Goal: Task Accomplishment & Management: Manage account settings

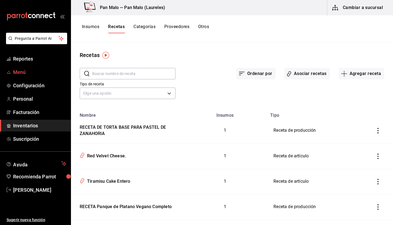
click at [31, 76] on span "Menú" at bounding box center [39, 71] width 53 height 7
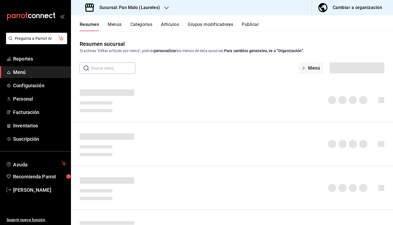
click at [210, 30] on button "Grupos modificadores" at bounding box center [210, 26] width 45 height 9
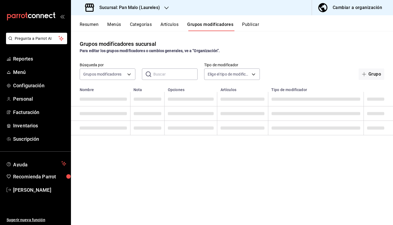
click at [220, 24] on button "Grupos modificadores" at bounding box center [210, 26] width 46 height 9
click at [164, 71] on input "text" at bounding box center [175, 74] width 44 height 11
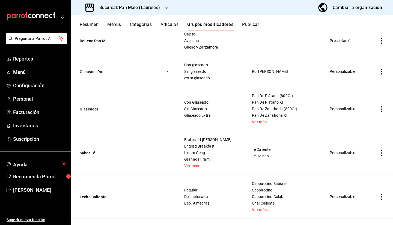
scroll to position [762, 0]
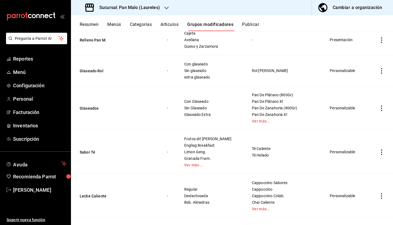
drag, startPoint x: 137, startPoint y: 150, endPoint x: 274, endPoint y: 146, distance: 136.6
click at [274, 146] on tr "Sabor Té - Frutos drl Bosque Englisg Breakfast Limon Geng. Granada Fram. Ver má…" at bounding box center [232, 152] width 322 height 44
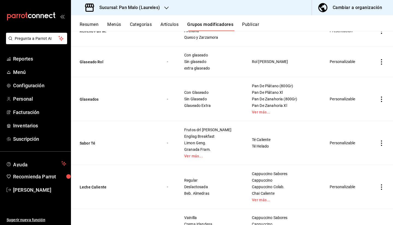
scroll to position [772, 0]
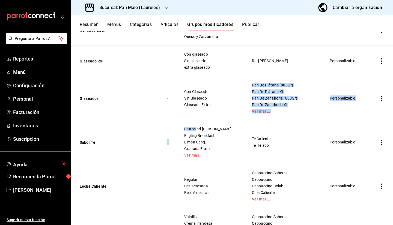
drag, startPoint x: 201, startPoint y: 124, endPoint x: 225, endPoint y: 120, distance: 25.1
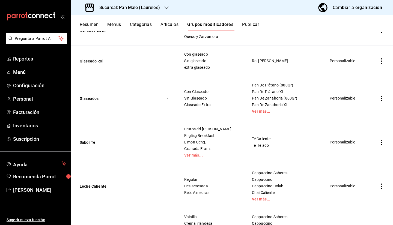
click at [203, 132] on div "Frutos drl Bosque Englisg Breakfast Limon Geng. Granada Fram. Ver más..." at bounding box center [211, 142] width 55 height 31
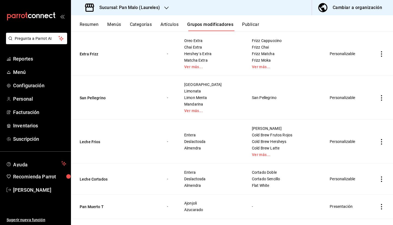
scroll to position [555, 0]
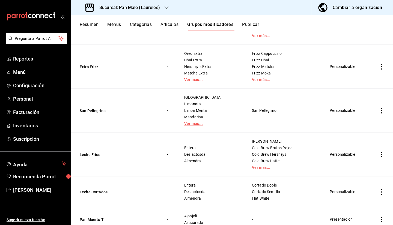
click at [199, 124] on link "Ver más..." at bounding box center [211, 124] width 54 height 4
drag, startPoint x: 187, startPoint y: 98, endPoint x: 211, endPoint y: 97, distance: 24.0
click at [211, 97] on td "Granada Limonata Limon Menta Mandarina Naranja" at bounding box center [211, 111] width 68 height 44
drag, startPoint x: 187, startPoint y: 106, endPoint x: 208, endPoint y: 110, distance: 20.7
click at [208, 110] on td "Granada Limonata Limon Menta Mandarina Naranja" at bounding box center [211, 111] width 68 height 44
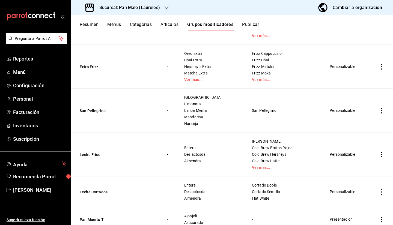
drag, startPoint x: 186, startPoint y: 114, endPoint x: 190, endPoint y: 116, distance: 4.8
click at [190, 116] on td "Granada Limonata Limon Menta Mandarina Naranja" at bounding box center [211, 111] width 68 height 44
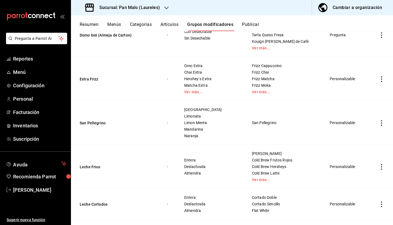
scroll to position [546, 0]
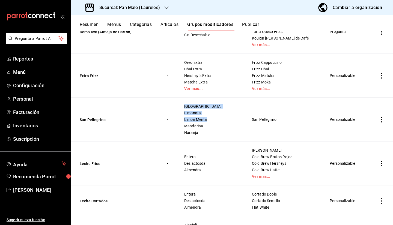
drag, startPoint x: 190, startPoint y: 107, endPoint x: 213, endPoint y: 120, distance: 25.6
click at [213, 120] on div "Granada Limonata Limon Menta Mandarina Naranja" at bounding box center [211, 119] width 55 height 31
click at [191, 131] on span "Naranja" at bounding box center [211, 133] width 54 height 4
drag, startPoint x: 209, startPoint y: 133, endPoint x: 186, endPoint y: 103, distance: 37.8
click at [186, 103] on td "Granada Limonata Limon Menta Mandarina Naranja" at bounding box center [211, 120] width 68 height 44
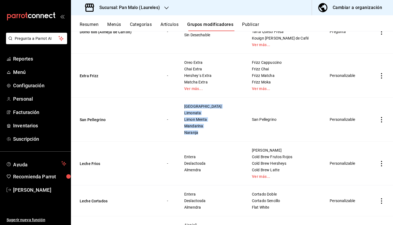
click at [190, 106] on td "Granada Limonata Limon Menta Mandarina Naranja" at bounding box center [211, 120] width 68 height 44
drag, startPoint x: 189, startPoint y: 104, endPoint x: 213, endPoint y: 136, distance: 39.4
click at [213, 136] on td "Granada Limonata Limon Menta Mandarina Naranja" at bounding box center [211, 120] width 68 height 44
click at [216, 115] on div "Granada Limonata Limon Menta Mandarina Naranja" at bounding box center [211, 119] width 55 height 31
drag, startPoint x: 193, startPoint y: 105, endPoint x: 210, endPoint y: 108, distance: 17.8
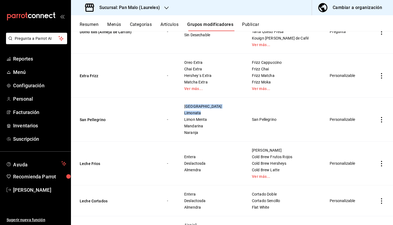
click at [210, 108] on div "Granada Limonata Limon Menta Mandarina Naranja" at bounding box center [211, 119] width 55 height 31
click at [192, 106] on span "Granada" at bounding box center [211, 106] width 54 height 4
drag, startPoint x: 192, startPoint y: 106, endPoint x: 222, endPoint y: 104, distance: 30.3
click at [222, 104] on span "Granada" at bounding box center [211, 106] width 54 height 4
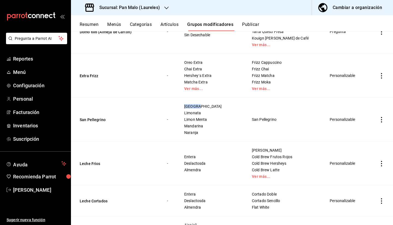
drag, startPoint x: 189, startPoint y: 105, endPoint x: 220, endPoint y: 106, distance: 30.3
click at [220, 106] on td "Granada Limonata Limon Menta Mandarina Naranja" at bounding box center [211, 120] width 68 height 44
click at [192, 112] on span "Limonata" at bounding box center [211, 113] width 54 height 4
drag, startPoint x: 188, startPoint y: 112, endPoint x: 209, endPoint y: 116, distance: 21.1
click at [209, 116] on td "Granada Limonata Limon Menta Mandarina Naranja" at bounding box center [211, 120] width 68 height 44
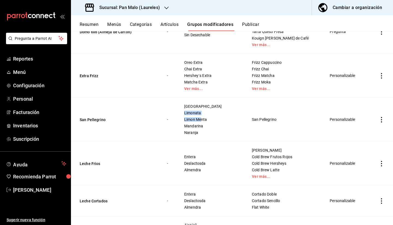
click at [211, 115] on div "Granada Limonata Limon Menta Mandarina Naranja" at bounding box center [211, 119] width 55 height 31
click at [91, 24] on button "Resumen" at bounding box center [89, 26] width 19 height 9
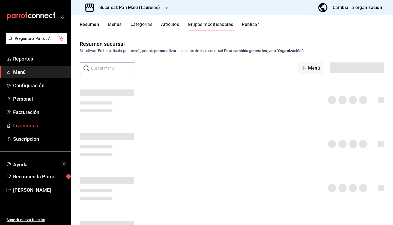
click at [23, 129] on link "Inventarios" at bounding box center [35, 126] width 71 height 12
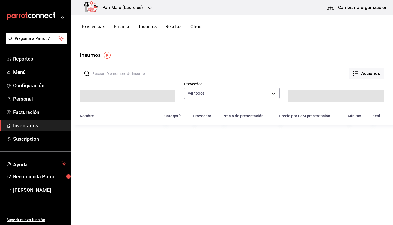
click at [125, 10] on h3 "Pan Malo (Laureles)" at bounding box center [120, 7] width 45 height 7
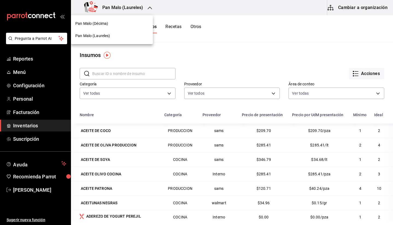
click at [112, 26] on div "Pan Malo (Décima)" at bounding box center [111, 24] width 73 height 6
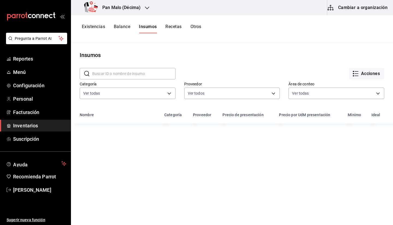
click at [89, 26] on button "Existencias" at bounding box center [93, 28] width 23 height 9
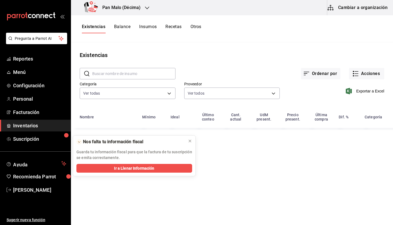
click at [135, 74] on input "text" at bounding box center [133, 73] width 83 height 11
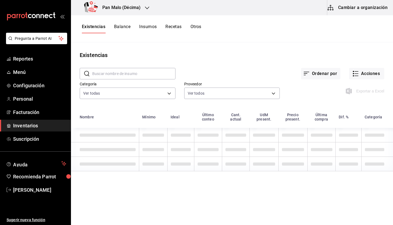
type input "A"
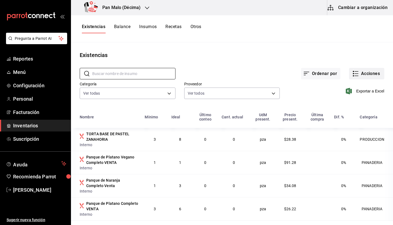
click at [357, 79] on button "Acciones" at bounding box center [366, 73] width 35 height 11
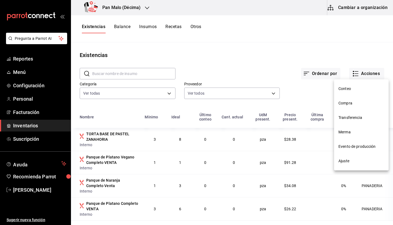
click at [337, 161] on li "Ajuste" at bounding box center [361, 161] width 55 height 14
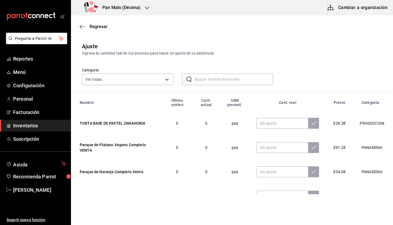
click at [205, 80] on input "text" at bounding box center [233, 79] width 79 height 11
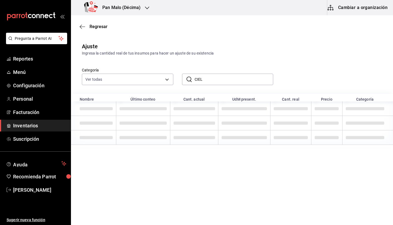
type input "CIEL"
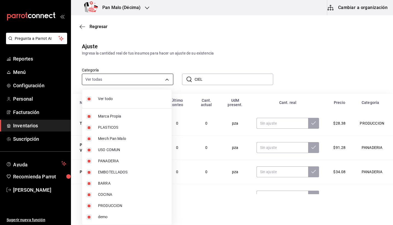
click at [140, 80] on body "Pregunta a Parrot AI Reportes Menú Configuración Personal Facturación Inventari…" at bounding box center [196, 97] width 393 height 194
click at [125, 102] on li "Ver todo" at bounding box center [126, 99] width 89 height 14
checkbox input "false"
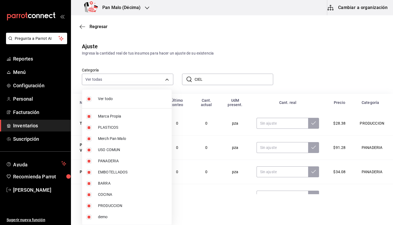
checkbox input "false"
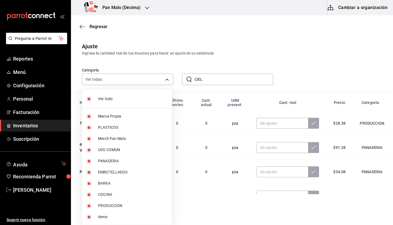
checkbox input "false"
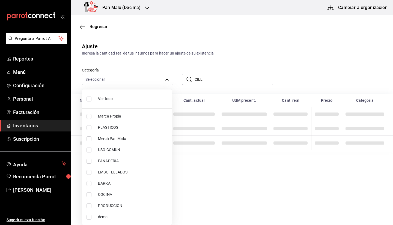
click at [111, 173] on span "EMBOTELLADOS" at bounding box center [132, 172] width 69 height 6
type input "244b5d13-ccc3-40e0-adb2-1f470b7c2b02"
checkbox input "true"
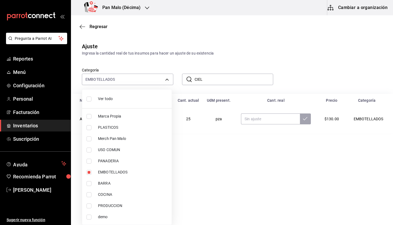
click at [236, 86] on div at bounding box center [196, 112] width 393 height 225
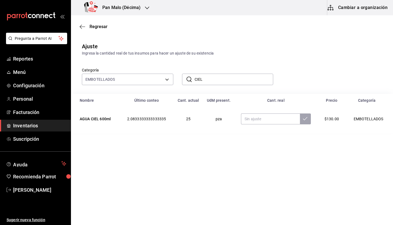
click at [215, 80] on input "CIEL" at bounding box center [233, 79] width 79 height 11
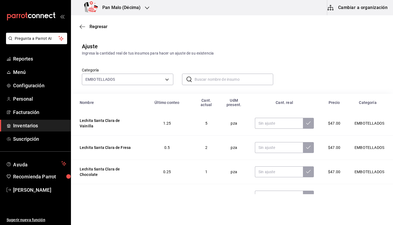
click at [206, 80] on input "text" at bounding box center [233, 79] width 79 height 11
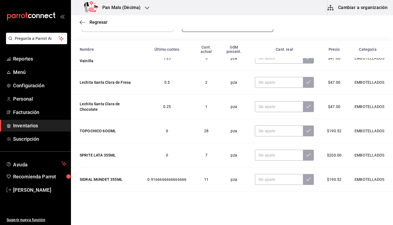
scroll to position [11, 0]
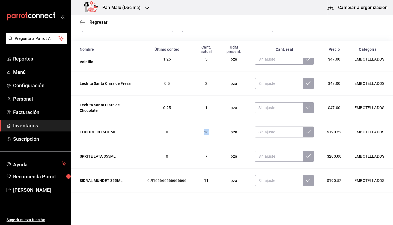
drag, startPoint x: 201, startPoint y: 132, endPoint x: 220, endPoint y: 129, distance: 18.8
click at [220, 129] on tr "TOPOCHICO 6OOML 0 28 pza $190.52 EMBOTELLADOS" at bounding box center [232, 132] width 322 height 24
click at [220, 129] on td "pza" at bounding box center [233, 132] width 29 height 24
click at [197, 102] on td "1" at bounding box center [206, 108] width 26 height 24
drag, startPoint x: 198, startPoint y: 111, endPoint x: 209, endPoint y: 110, distance: 10.6
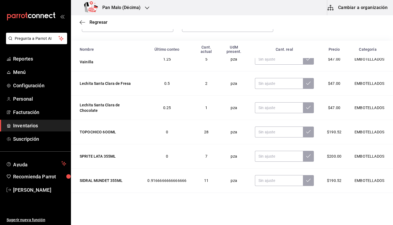
click at [209, 110] on td "1" at bounding box center [206, 108] width 26 height 24
click at [208, 106] on td "1" at bounding box center [206, 108] width 26 height 24
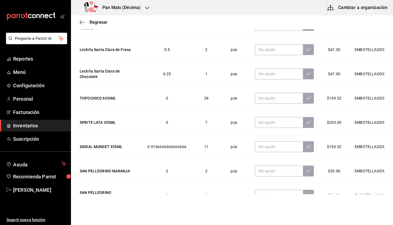
scroll to position [90, 0]
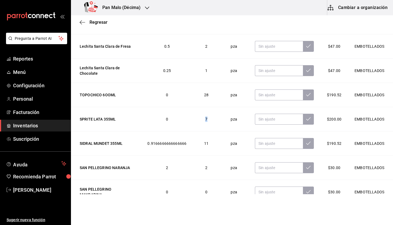
click at [204, 123] on td "7" at bounding box center [206, 119] width 26 height 24
click at [204, 71] on td "1" at bounding box center [206, 71] width 26 height 24
drag, startPoint x: 199, startPoint y: 121, endPoint x: 207, endPoint y: 120, distance: 8.5
click at [207, 120] on td "7" at bounding box center [206, 119] width 26 height 24
drag, startPoint x: 211, startPoint y: 145, endPoint x: 194, endPoint y: 145, distance: 17.2
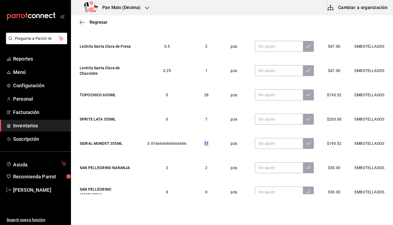
click at [194, 145] on td "11" at bounding box center [206, 143] width 26 height 24
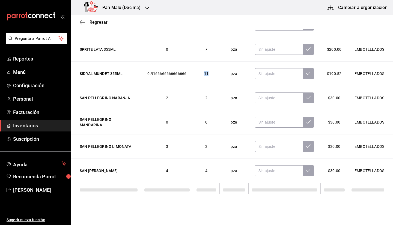
scroll to position [85, 0]
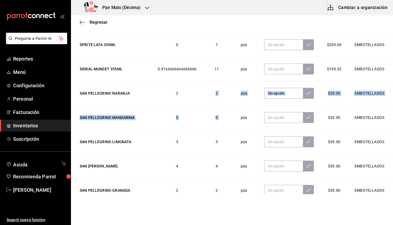
click at [227, 108] on tbody "Lechita Santa Clara de Vainilla 1.25 5 pza $47.00 EMBOTELLADOS Lechita Santa [P…" at bounding box center [232, 154] width 322 height 436
click at [215, 92] on span "2" at bounding box center [216, 93] width 2 height 4
drag, startPoint x: 207, startPoint y: 142, endPoint x: 235, endPoint y: 162, distance: 34.0
click at [235, 162] on tbody "Lechita Santa Clara de Vainilla 1.25 5 pza $47.00 EMBOTELLADOS Lechita Santa [P…" at bounding box center [232, 154] width 322 height 436
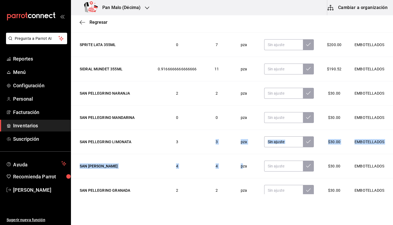
click at [230, 142] on td "pza" at bounding box center [243, 142] width 27 height 24
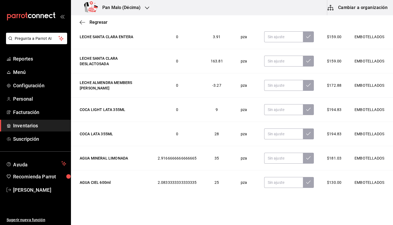
scroll to position [264, 0]
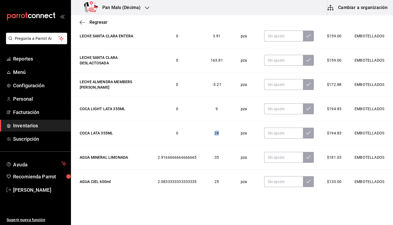
drag, startPoint x: 198, startPoint y: 134, endPoint x: 219, endPoint y: 145, distance: 23.5
click at [219, 145] on td "28" at bounding box center [216, 133] width 27 height 24
drag, startPoint x: 206, startPoint y: 161, endPoint x: 226, endPoint y: 162, distance: 20.0
click at [226, 162] on tr "AGUA MINERAL LIMONADA 2.9166666666666665 35 pza $181.03 EMBOTELLADOS" at bounding box center [232, 157] width 322 height 24
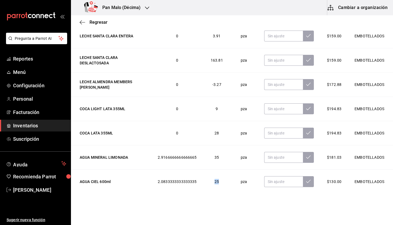
drag, startPoint x: 207, startPoint y: 183, endPoint x: 221, endPoint y: 182, distance: 14.0
click at [221, 182] on td "25" at bounding box center [216, 182] width 27 height 24
drag, startPoint x: 205, startPoint y: 160, endPoint x: 209, endPoint y: 159, distance: 3.9
click at [209, 159] on td "35" at bounding box center [216, 157] width 27 height 24
click at [204, 158] on td "35" at bounding box center [216, 157] width 27 height 24
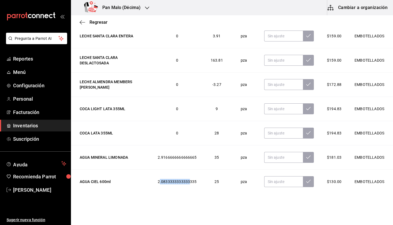
drag, startPoint x: 152, startPoint y: 184, endPoint x: 182, endPoint y: 180, distance: 30.8
click at [182, 180] on span "2.0833333333333335" at bounding box center [177, 181] width 39 height 4
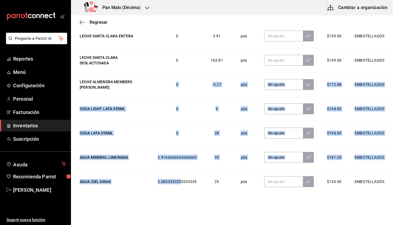
drag, startPoint x: 159, startPoint y: 85, endPoint x: 173, endPoint y: 166, distance: 81.9
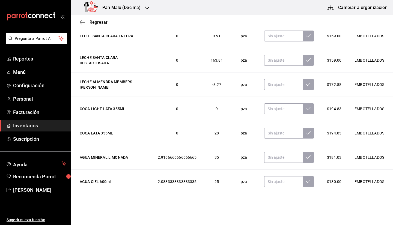
click at [181, 166] on td "2.9166666666666665" at bounding box center [177, 157] width 52 height 24
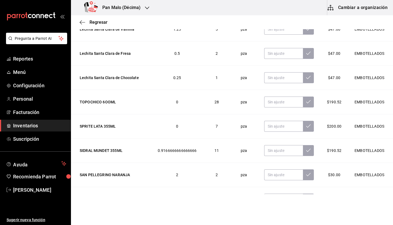
scroll to position [0, 0]
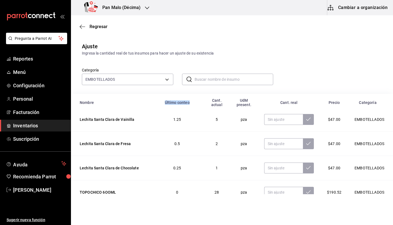
drag, startPoint x: 155, startPoint y: 100, endPoint x: 190, endPoint y: 106, distance: 35.2
click at [190, 106] on th "Último conteo" at bounding box center [177, 102] width 52 height 17
click at [182, 105] on th "Último conteo" at bounding box center [177, 102] width 52 height 17
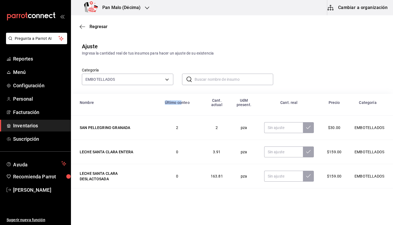
drag, startPoint x: 152, startPoint y: 106, endPoint x: 175, endPoint y: 102, distance: 23.2
click at [175, 102] on th "Último conteo" at bounding box center [177, 102] width 52 height 17
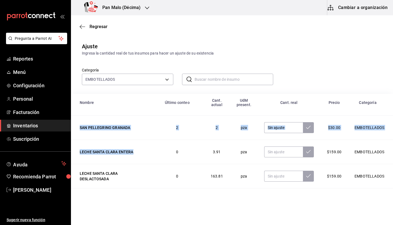
drag, startPoint x: 167, startPoint y: 113, endPoint x: 163, endPoint y: 163, distance: 49.5
click at [163, 163] on tbody "Lechita Santa Clara de Vainilla 1.25 5 pza $47.00 EMBOTELLADOS Lechita Santa [P…" at bounding box center [232, 91] width 322 height 436
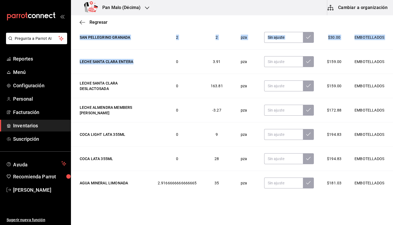
scroll to position [266, 0]
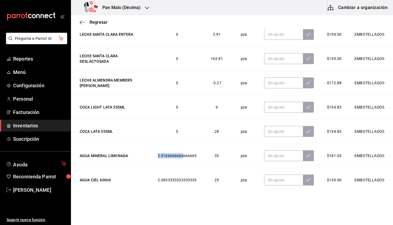
drag, startPoint x: 146, startPoint y: 158, endPoint x: 175, endPoint y: 161, distance: 28.7
click at [175, 161] on td "2.9166666666666665" at bounding box center [177, 156] width 52 height 24
click at [151, 178] on td "2.0833333333333335" at bounding box center [177, 180] width 52 height 24
drag, startPoint x: 147, startPoint y: 178, endPoint x: 176, endPoint y: 185, distance: 29.4
click at [176, 185] on td "2.0833333333333335" at bounding box center [177, 180] width 52 height 24
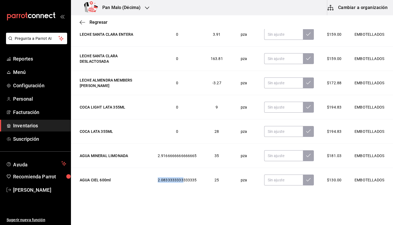
click at [151, 182] on td "2.0833333333333335" at bounding box center [177, 180] width 52 height 24
drag, startPoint x: 149, startPoint y: 181, endPoint x: 184, endPoint y: 182, distance: 35.2
click at [184, 182] on td "2.0833333333333335" at bounding box center [177, 180] width 52 height 24
click at [158, 179] on span "2.0833333333333335" at bounding box center [177, 180] width 39 height 4
drag, startPoint x: 148, startPoint y: 182, endPoint x: 202, endPoint y: 180, distance: 54.3
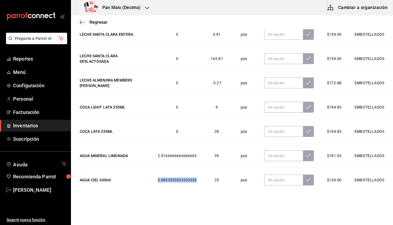
click at [202, 180] on tr "AGUA CIEL 600ml 2.0833333333333335 25 pza $130.00 EMBOTELLADOS" at bounding box center [232, 180] width 322 height 24
click at [207, 183] on td "25" at bounding box center [216, 180] width 27 height 24
drag, startPoint x: 205, startPoint y: 182, endPoint x: 226, endPoint y: 183, distance: 21.1
click at [226, 183] on tr "AGUA CIEL 600ml 2.0833333333333335 25 pza $130.00 EMBOTELLADOS" at bounding box center [232, 180] width 322 height 24
click at [203, 179] on td "25" at bounding box center [216, 180] width 27 height 24
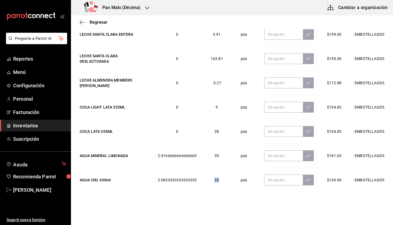
drag, startPoint x: 206, startPoint y: 180, endPoint x: 218, endPoint y: 181, distance: 11.5
click at [218, 181] on td "25" at bounding box center [216, 180] width 27 height 24
click at [213, 179] on td "25" at bounding box center [216, 180] width 27 height 24
drag, startPoint x: 206, startPoint y: 182, endPoint x: 209, endPoint y: 183, distance: 3.6
click at [209, 183] on td "25" at bounding box center [216, 180] width 27 height 24
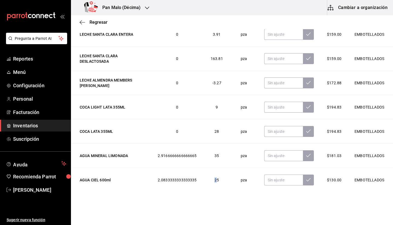
click at [203, 179] on td "25" at bounding box center [216, 180] width 27 height 24
drag, startPoint x: 204, startPoint y: 178, endPoint x: 220, endPoint y: 181, distance: 16.4
click at [220, 181] on td "25" at bounding box center [216, 180] width 27 height 24
click at [205, 106] on td "9" at bounding box center [216, 107] width 27 height 24
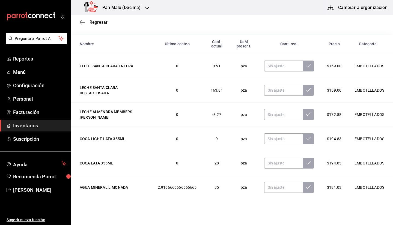
scroll to position [73, 0]
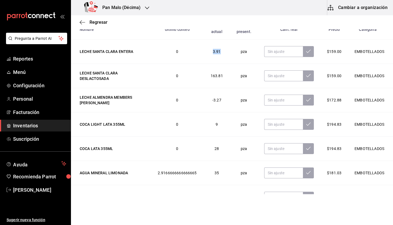
drag, startPoint x: 204, startPoint y: 54, endPoint x: 218, endPoint y: 56, distance: 13.3
click at [218, 56] on td "3.91" at bounding box center [216, 52] width 27 height 24
click at [212, 56] on td "3.91" at bounding box center [216, 52] width 27 height 24
drag, startPoint x: 198, startPoint y: 75, endPoint x: 217, endPoint y: 82, distance: 20.4
click at [217, 82] on td "163.81" at bounding box center [216, 76] width 27 height 24
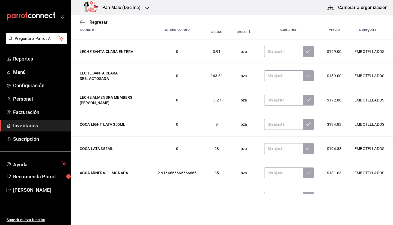
drag, startPoint x: 110, startPoint y: 79, endPoint x: 135, endPoint y: 85, distance: 25.7
click at [135, 85] on td "LECHE SANTA CLARA DESLACTOSADA" at bounding box center [111, 76] width 80 height 24
drag, startPoint x: 207, startPoint y: 76, endPoint x: 225, endPoint y: 86, distance: 20.1
click at [225, 86] on tr "LECHE SANTA CLARA DESLACTOSADA 0 163.81 pza $159.00 EMBOTELLADOS" at bounding box center [232, 76] width 322 height 24
click at [218, 81] on td "163.81" at bounding box center [216, 76] width 27 height 24
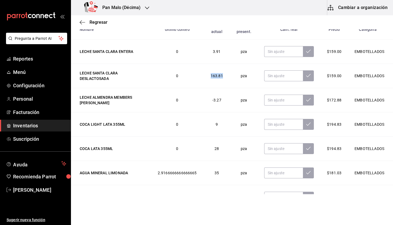
drag, startPoint x: 198, startPoint y: 73, endPoint x: 222, endPoint y: 80, distance: 24.5
click at [222, 80] on td "163.81" at bounding box center [216, 76] width 27 height 24
click at [210, 74] on span "163.81" at bounding box center [216, 76] width 12 height 4
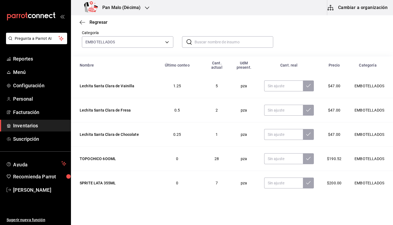
scroll to position [38, 0]
click at [212, 50] on div "Categoría EMBOTELLADOS 244b5d13-ccc3-40e0-adb2-1f470b7c2b02 ​ ​" at bounding box center [232, 37] width 322 height 38
click at [204, 46] on input "text" at bounding box center [233, 41] width 79 height 11
click at [84, 23] on icon "button" at bounding box center [82, 22] width 5 height 5
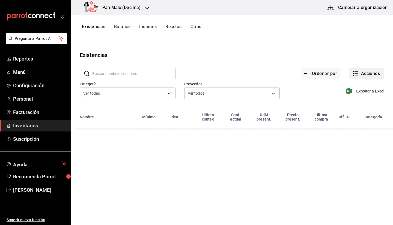
click at [359, 71] on button "Acciones" at bounding box center [366, 73] width 35 height 11
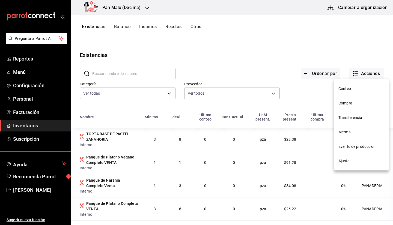
drag, startPoint x: 359, startPoint y: 71, endPoint x: 337, endPoint y: 163, distance: 94.1
click at [337, 163] on div "Conteo Compra Transferencia Merma Evento de producción Ajuste" at bounding box center [196, 112] width 393 height 225
click at [337, 163] on li "Ajuste" at bounding box center [361, 161] width 55 height 14
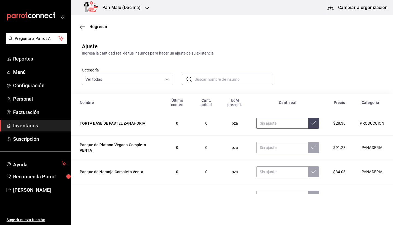
click at [264, 126] on input "text" at bounding box center [282, 123] width 52 height 11
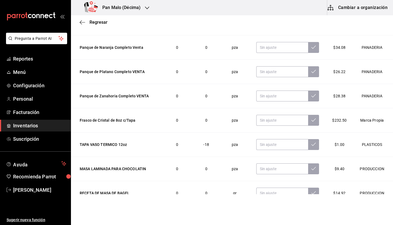
scroll to position [72, 0]
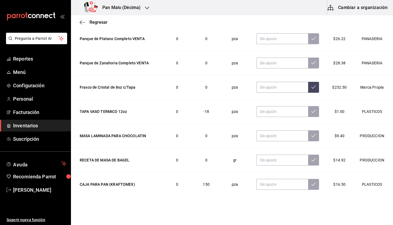
drag, startPoint x: 273, startPoint y: 90, endPoint x: 224, endPoint y: 110, distance: 52.6
click at [224, 110] on td "pza" at bounding box center [235, 111] width 30 height 24
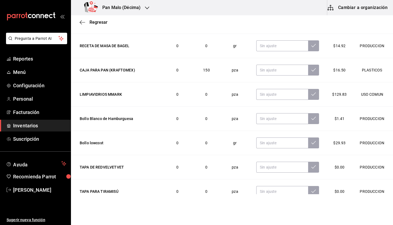
scroll to position [176, 0]
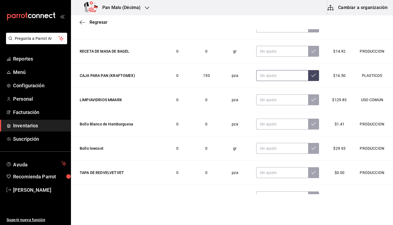
click at [261, 72] on input "text" at bounding box center [282, 75] width 52 height 11
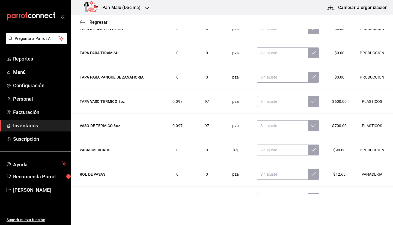
scroll to position [368, 0]
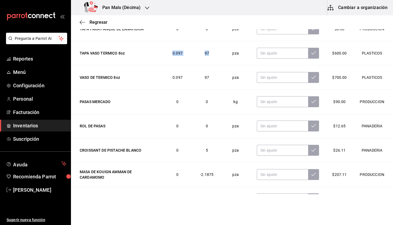
drag, startPoint x: 164, startPoint y: 53, endPoint x: 208, endPoint y: 62, distance: 45.0
click at [208, 62] on tr "TAPA VASO TERMICO 8oz 0.097 97 pza $600.00 PLASTICOS" at bounding box center [232, 53] width 322 height 24
click at [208, 62] on td "97" at bounding box center [207, 53] width 28 height 24
drag, startPoint x: 197, startPoint y: 63, endPoint x: 205, endPoint y: 69, distance: 9.8
click at [205, 69] on tbody "TORTA BASE DE PASTEL ZANAHORIA 0 0 pza $28.38 PRODUCCION Panque de Platano Vega…" at bounding box center [232, 16] width 322 height 727
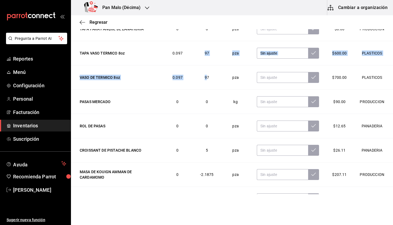
click at [195, 51] on td "97" at bounding box center [207, 53] width 28 height 24
drag, startPoint x: 92, startPoint y: 62, endPoint x: 135, endPoint y: 69, distance: 43.6
click at [135, 69] on tbody "TORTA BASE DE PASTEL ZANAHORIA 0 0 pza $28.38 PRODUCCION Panque de Platano Vega…" at bounding box center [232, 16] width 322 height 727
click at [137, 62] on td "TAPA VASO TERMICO 8oz" at bounding box center [116, 53] width 91 height 24
drag, startPoint x: 195, startPoint y: 45, endPoint x: 221, endPoint y: 52, distance: 26.3
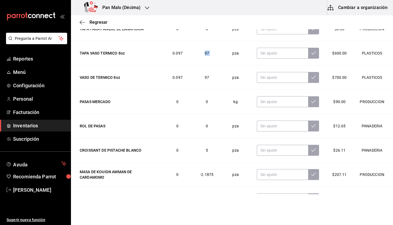
click at [221, 52] on tr "TAPA VASO TERMICO 8oz 0.097 97 pza $600.00 PLASTICOS" at bounding box center [232, 53] width 322 height 24
drag, startPoint x: 197, startPoint y: 75, endPoint x: 219, endPoint y: 85, distance: 23.9
click at [219, 85] on tr "VASO DE TERMICO 8oz 0.097 97 pza $700.00 PLASTICOS" at bounding box center [232, 77] width 322 height 24
click at [198, 86] on td "97" at bounding box center [207, 77] width 28 height 24
drag, startPoint x: 203, startPoint y: 53, endPoint x: 212, endPoint y: 54, distance: 8.8
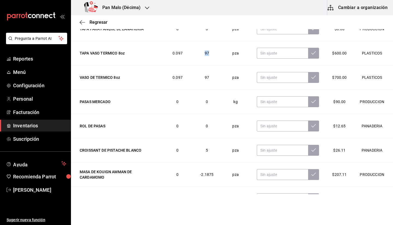
click at [212, 54] on td "97" at bounding box center [207, 53] width 28 height 24
click at [206, 52] on span "97" at bounding box center [206, 53] width 4 height 4
drag, startPoint x: 203, startPoint y: 52, endPoint x: 217, endPoint y: 60, distance: 16.6
click at [217, 60] on td "97" at bounding box center [207, 53] width 28 height 24
click at [216, 60] on td "97" at bounding box center [207, 53] width 28 height 24
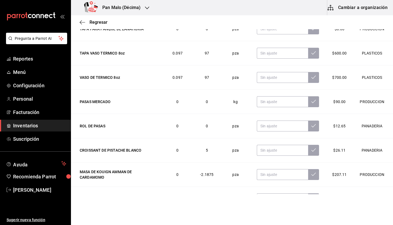
click at [212, 59] on td "97" at bounding box center [207, 53] width 28 height 24
click at [204, 78] on span "97" at bounding box center [206, 77] width 4 height 4
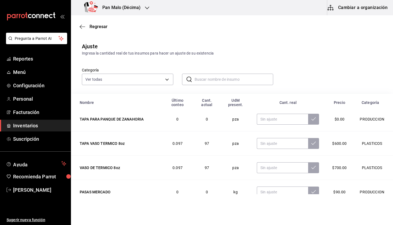
click at [251, 77] on input "text" at bounding box center [233, 79] width 79 height 11
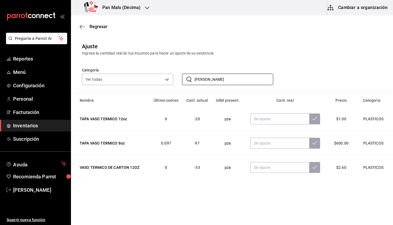
type input "[PERSON_NAME]"
click at [294, 73] on div "Categoría Ver todas 57a97c15-a577-4602-bf7e-77eca11ca1d4,845d24ca-60dd-4e7e-b3c…" at bounding box center [223, 70] width 300 height 29
click at [243, 69] on div "​ VASO TER ​" at bounding box center [223, 75] width 100 height 20
click at [274, 173] on td at bounding box center [284, 167] width 83 height 24
click at [270, 170] on input "text" at bounding box center [279, 167] width 59 height 11
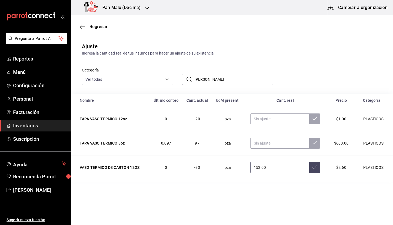
type input "153.00"
click at [279, 120] on input "text" at bounding box center [279, 118] width 59 height 11
click at [220, 78] on input "[PERSON_NAME]" at bounding box center [233, 79] width 79 height 11
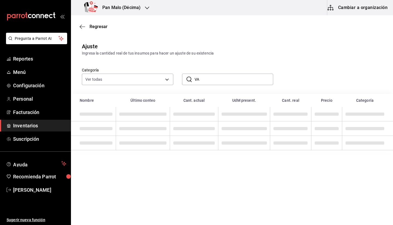
type input "V"
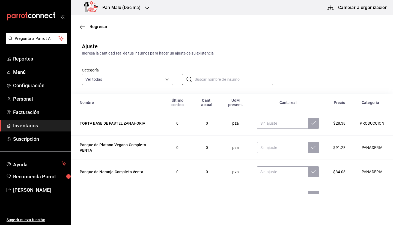
click at [126, 74] on body "Pregunta a Parrot AI Reportes Menú Configuración Personal Facturación Inventari…" at bounding box center [196, 97] width 393 height 194
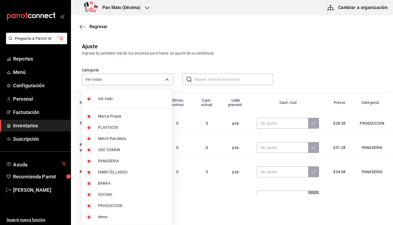
click at [121, 100] on span "Ver todo" at bounding box center [132, 99] width 69 height 6
checkbox input "false"
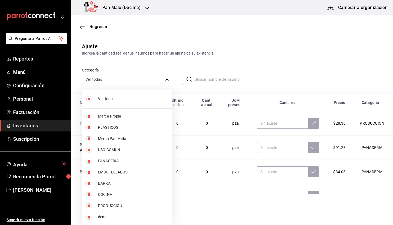
checkbox input "false"
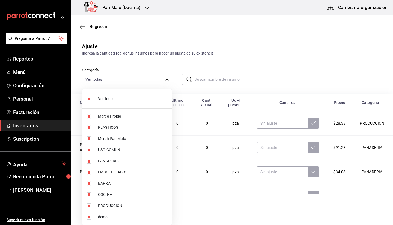
checkbox input "false"
click at [111, 130] on span "PLASTICOS" at bounding box center [132, 128] width 69 height 6
type input "845d24ca-60dd-4e7e-b3c9-ca2702778d83"
checkbox input "true"
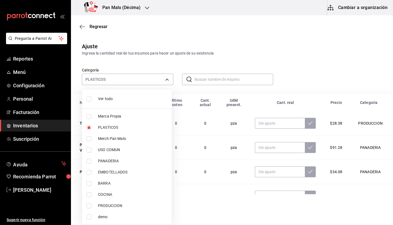
drag, startPoint x: 392, startPoint y: 74, endPoint x: 390, endPoint y: 94, distance: 19.7
click at [390, 94] on div at bounding box center [196, 112] width 393 height 225
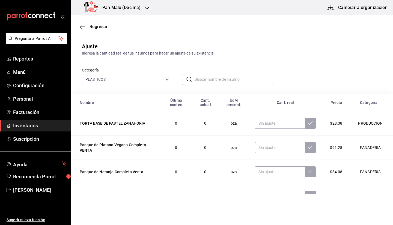
click at [362, 76] on div "Categoría PLASTICOS 845d24ca-60dd-4e7e-b3c9-ca2702778d83 ​ ​" at bounding box center [223, 70] width 300 height 29
click at [101, 87] on div "Categoría PLASTICOS 845d24ca-60dd-4e7e-b3c9-ca2702778d83 ​ ​" at bounding box center [232, 75] width 322 height 38
click at [98, 84] on body "Pregunta a Parrot AI Reportes Menú Configuración Personal Facturación Inventari…" at bounding box center [196, 97] width 393 height 194
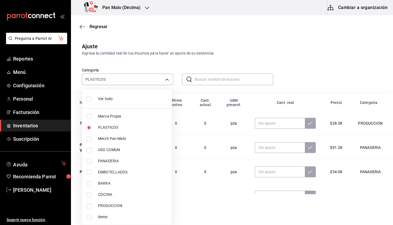
click at [105, 127] on span "PLASTICOS" at bounding box center [132, 128] width 69 height 6
checkbox input "false"
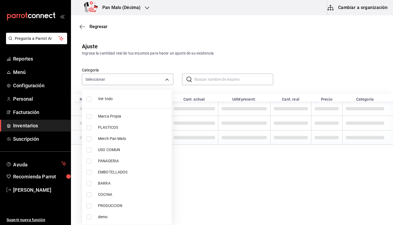
click at [105, 127] on span "PLASTICOS" at bounding box center [132, 128] width 69 height 6
type input "845d24ca-60dd-4e7e-b3c9-ca2702778d83"
checkbox input "true"
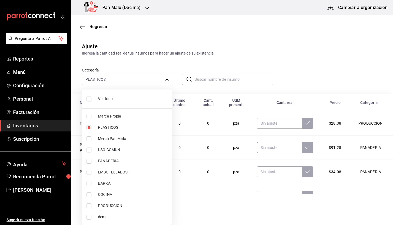
drag, startPoint x: 392, startPoint y: 74, endPoint x: 392, endPoint y: 92, distance: 17.7
click at [392, 92] on div at bounding box center [196, 112] width 393 height 225
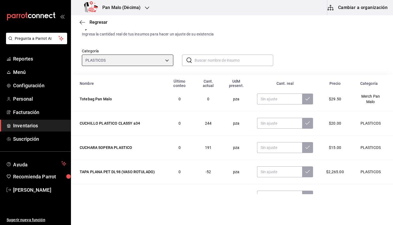
scroll to position [16, 0]
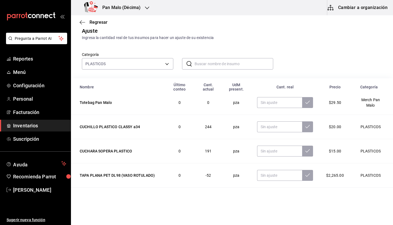
click at [240, 63] on input "text" at bounding box center [233, 63] width 79 height 11
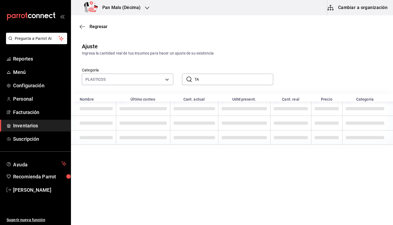
scroll to position [0, 0]
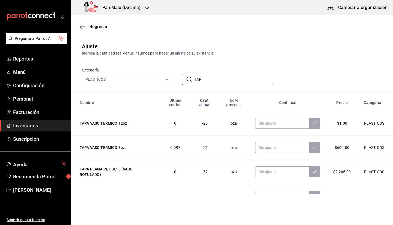
type input "TAP"
click at [244, 57] on div "Categoría PLASTICOS 845d24ca-60dd-4e7e-b3c9-ca2702778d83 ​ TAP ​" at bounding box center [223, 70] width 300 height 29
click at [262, 119] on input "text" at bounding box center [282, 123] width 54 height 11
type input "197.00"
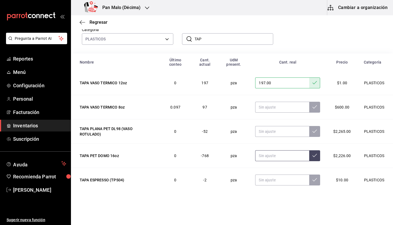
click at [277, 157] on input "text" at bounding box center [282, 155] width 54 height 11
type input "0.00"
click at [275, 182] on input "text" at bounding box center [282, 179] width 54 height 11
click at [272, 158] on input "0.00" at bounding box center [282, 155] width 54 height 11
click at [271, 157] on input "0.00" at bounding box center [282, 155] width 54 height 11
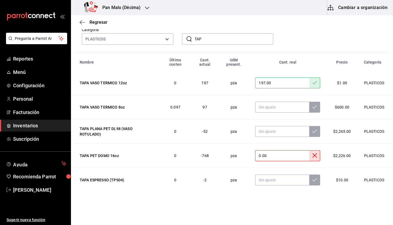
click at [271, 157] on input "0.00" at bounding box center [282, 155] width 54 height 11
click at [273, 180] on input "text" at bounding box center [282, 179] width 54 height 11
type input "116.00"
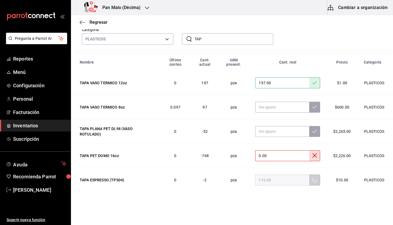
click at [208, 44] on input "TAP" at bounding box center [233, 39] width 79 height 11
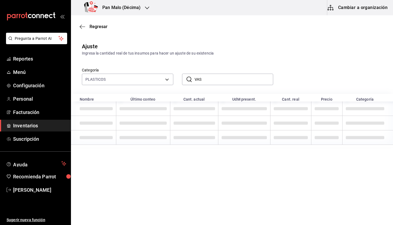
scroll to position [0, 0]
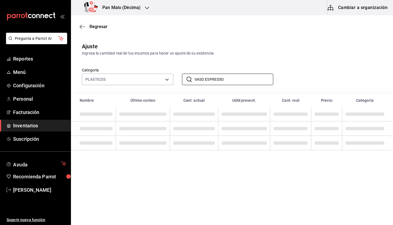
click at [249, 57] on div "Categoría PLASTICOS 845d24ca-60dd-4e7e-b3c9-ca2702778d83 ​ VASO ESPRESSO ​" at bounding box center [223, 70] width 300 height 29
click at [249, 79] on input "VASO ESPRESSO" at bounding box center [233, 79] width 79 height 11
type input "V"
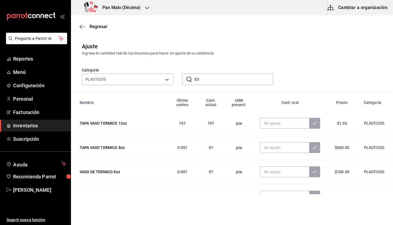
type input "ES"
